Goal: Task Accomplishment & Management: Manage account settings

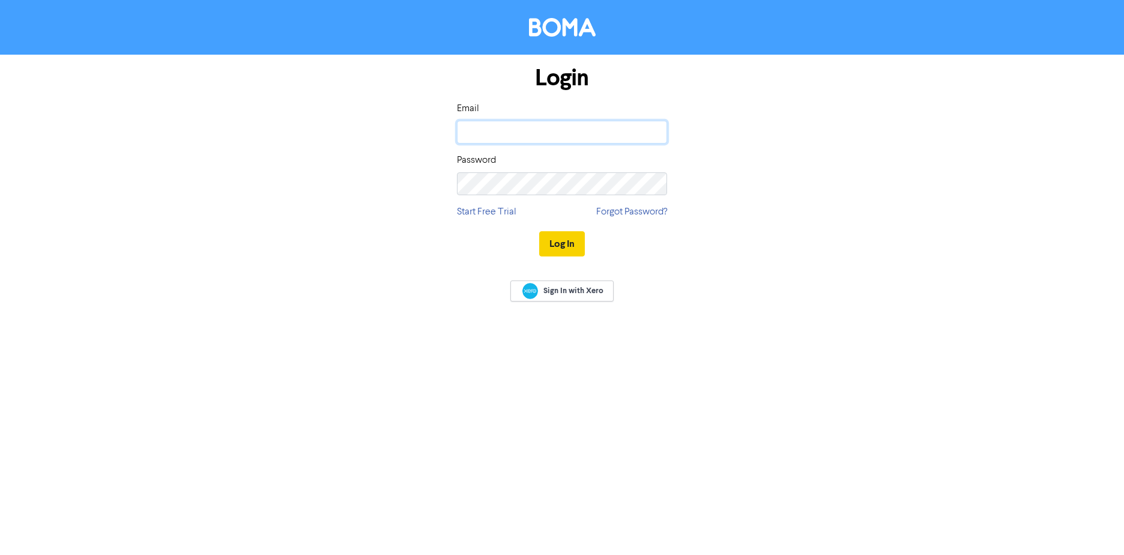
type input "[EMAIL_ADDRESS][DOMAIN_NAME]"
click at [555, 250] on button "Log In" at bounding box center [562, 243] width 46 height 25
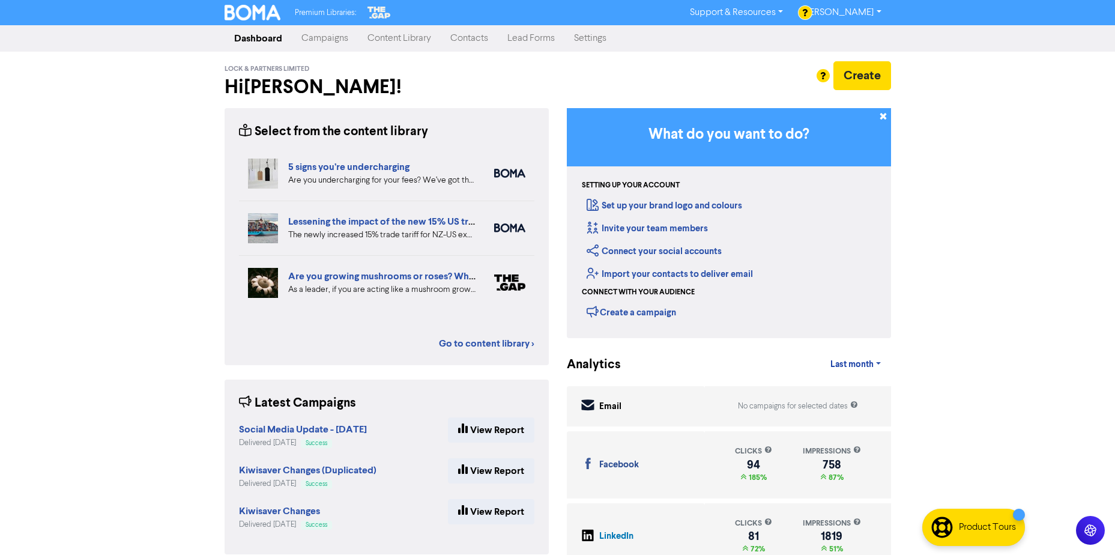
click at [466, 40] on link "Contacts" at bounding box center [469, 38] width 57 height 24
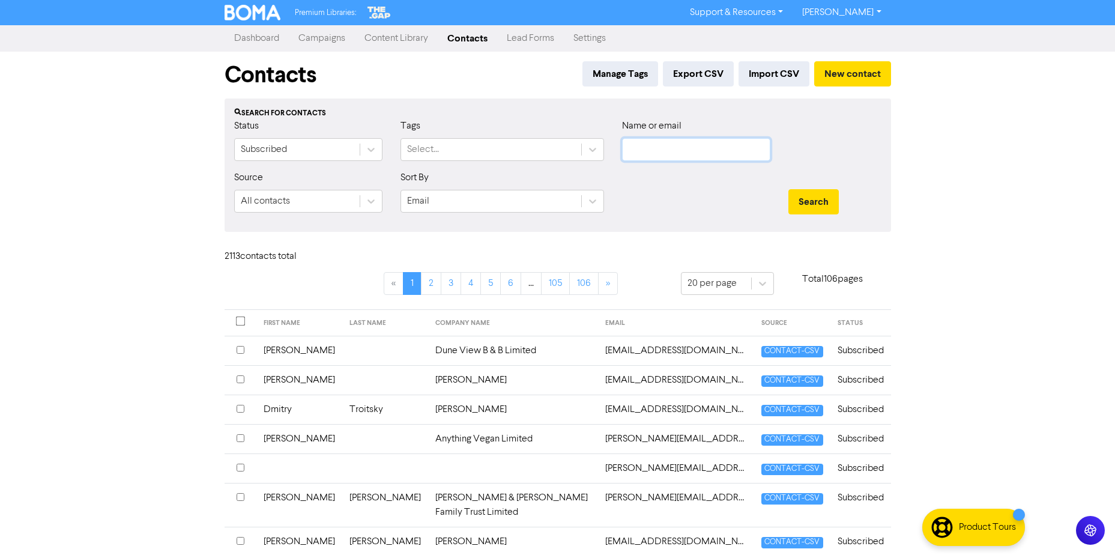
click at [666, 146] on input "text" at bounding box center [696, 149] width 148 height 23
paste input "Frosty Relations Trust"
click at [788, 189] on button "Search" at bounding box center [813, 201] width 50 height 25
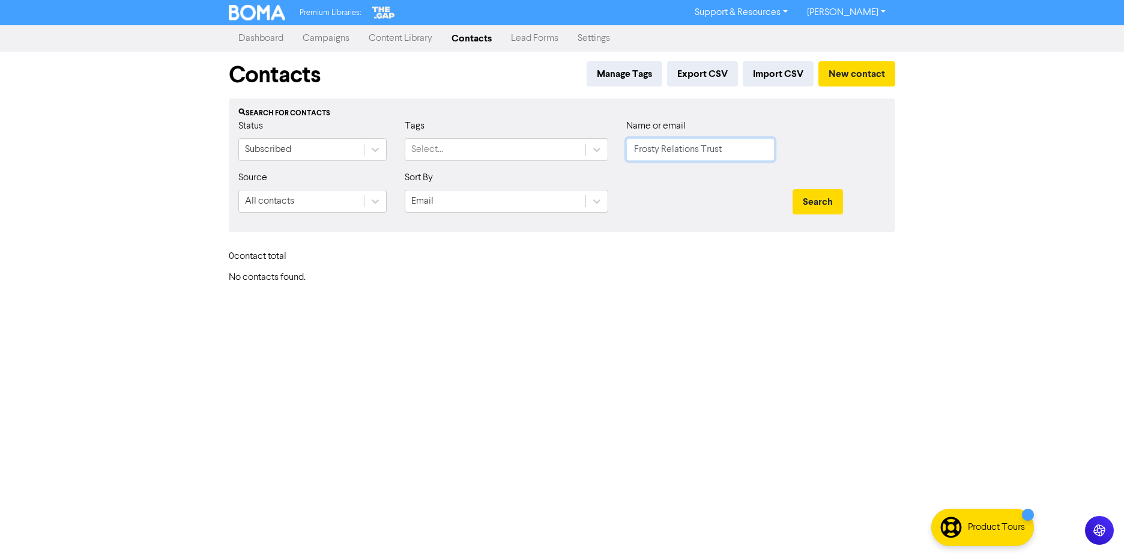
click at [747, 148] on input "Frosty Relations Trust" at bounding box center [700, 149] width 148 height 23
drag, startPoint x: 725, startPoint y: 149, endPoint x: 170, endPoint y: 160, distance: 554.9
click at [177, 159] on div "Premium Libraries: Support & Resources Video Tutorials FAQ & Guides Marketing E…" at bounding box center [562, 277] width 1124 height 555
paste input "[EMAIL_ADDRESS][DOMAIN_NAME]"
type input "[EMAIL_ADDRESS][DOMAIN_NAME]"
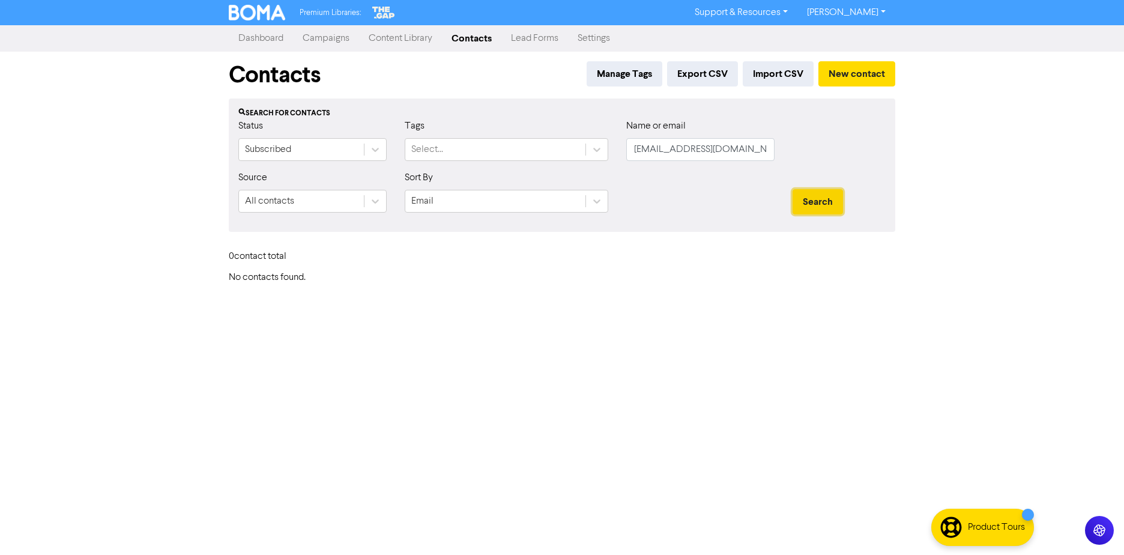
click at [808, 204] on button "Search" at bounding box center [818, 201] width 50 height 25
click at [582, 38] on link "Settings" at bounding box center [594, 38] width 52 height 24
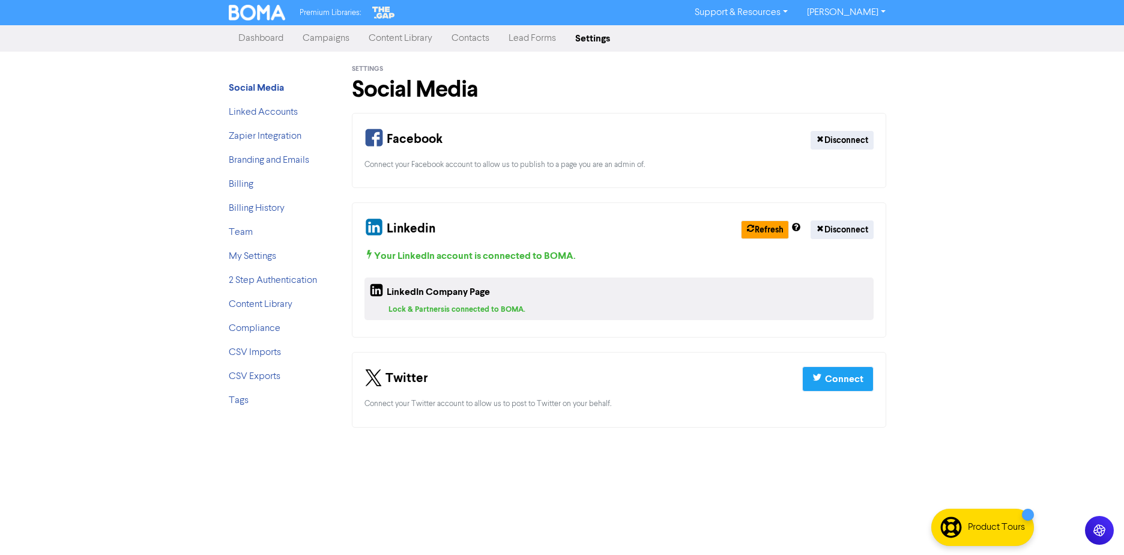
click at [463, 44] on link "Contacts" at bounding box center [470, 38] width 57 height 24
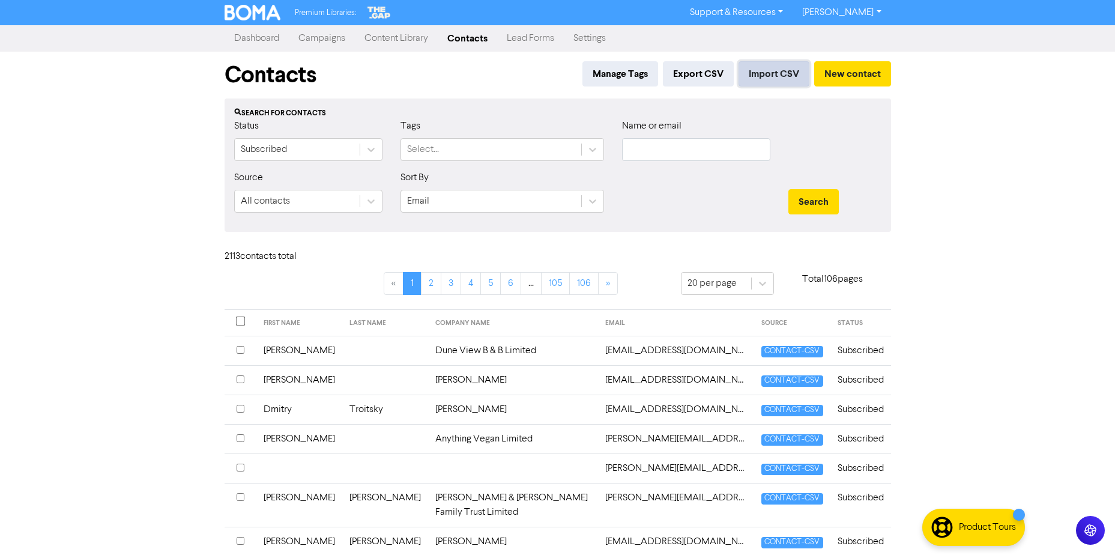
click at [776, 75] on button "Import CSV" at bounding box center [773, 73] width 71 height 25
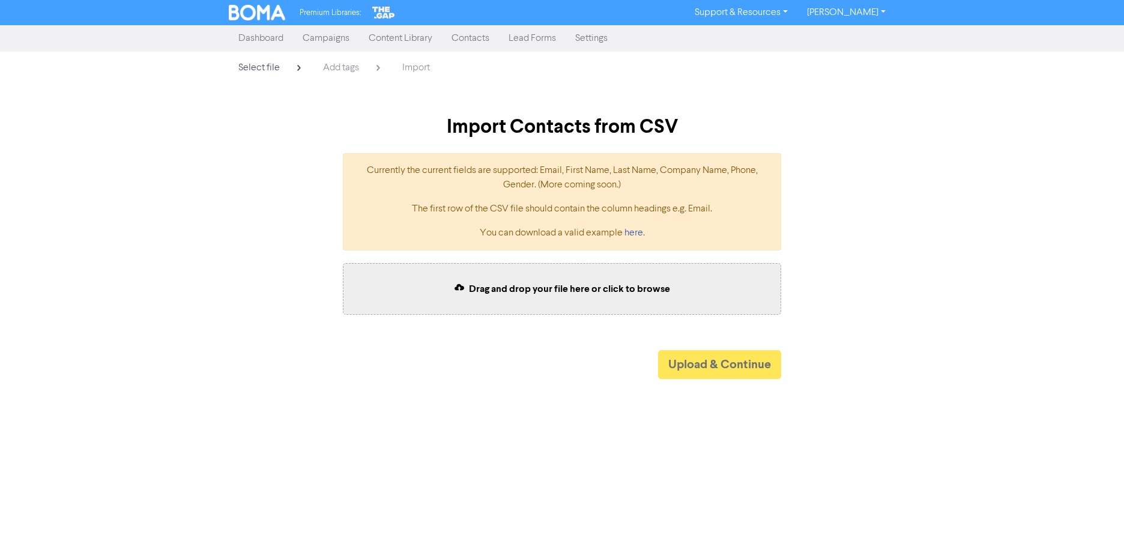
click at [633, 283] on span "Drag and drop your file here or click to browse" at bounding box center [569, 289] width 201 height 12
click at [710, 367] on button "Upload & Continue" at bounding box center [719, 364] width 123 height 29
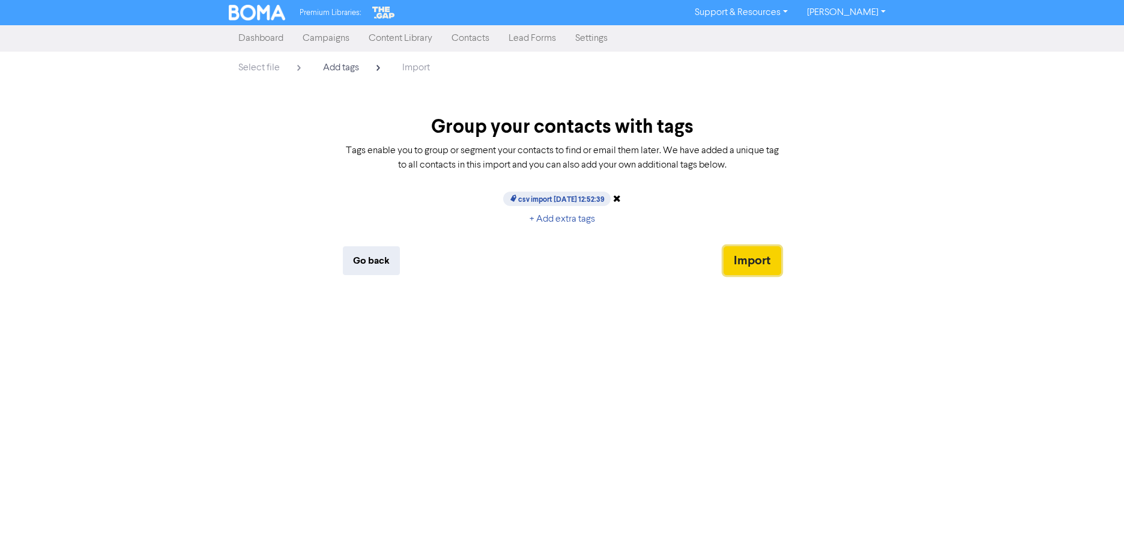
click at [756, 256] on button "Import" at bounding box center [752, 260] width 58 height 29
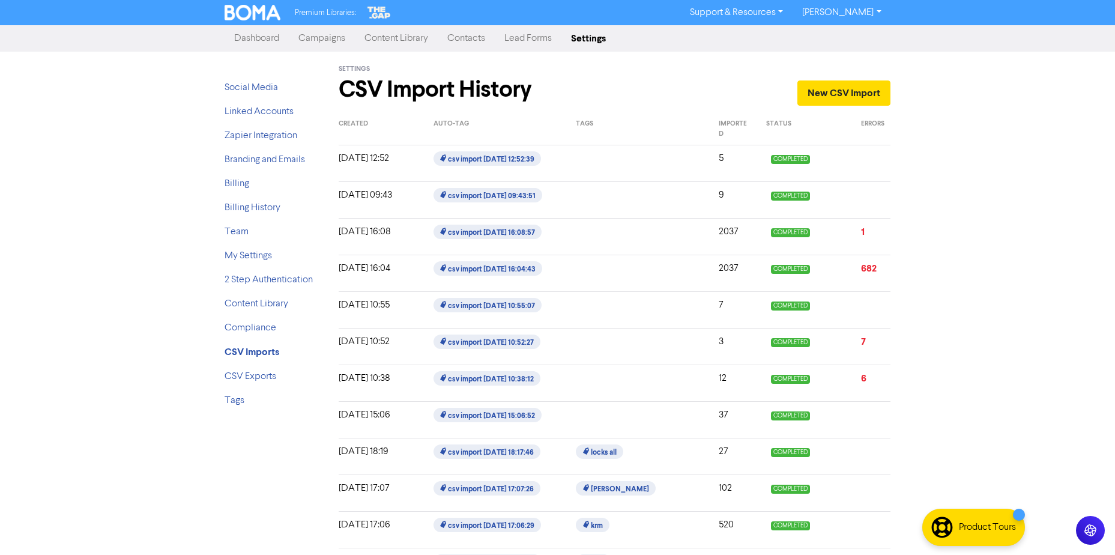
click at [53, 240] on div "Premium Libraries: Support & Resources Video Tutorials FAQ & Guides Marketing E…" at bounding box center [557, 277] width 1115 height 555
